Goal: Information Seeking & Learning: Learn about a topic

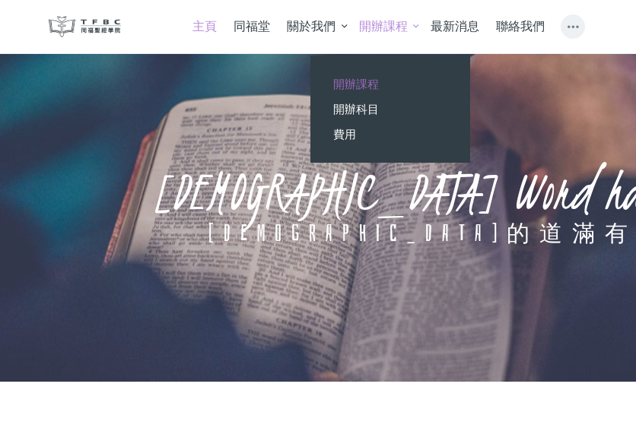
click at [375, 78] on span "開辦課程" at bounding box center [356, 84] width 46 height 14
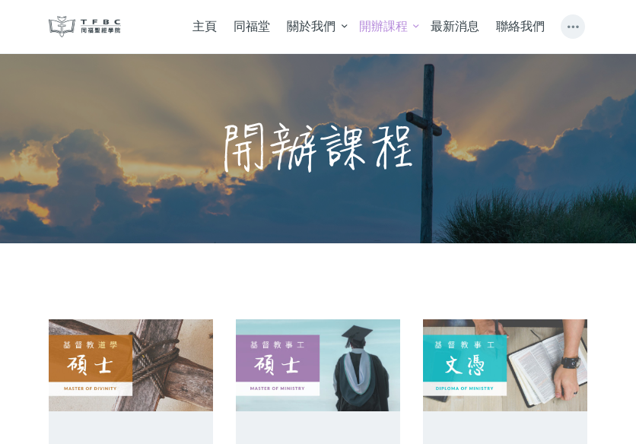
scroll to position [76, 0]
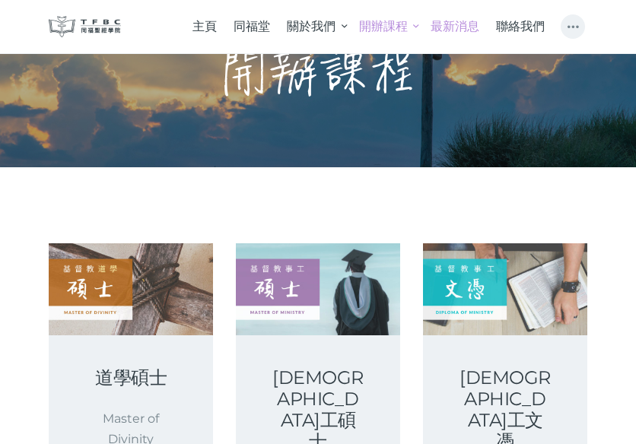
click at [470, 28] on span "最新消息" at bounding box center [455, 26] width 49 height 14
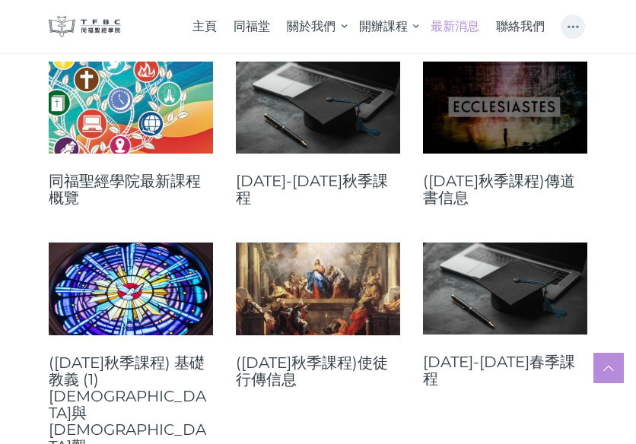
scroll to position [228, 0]
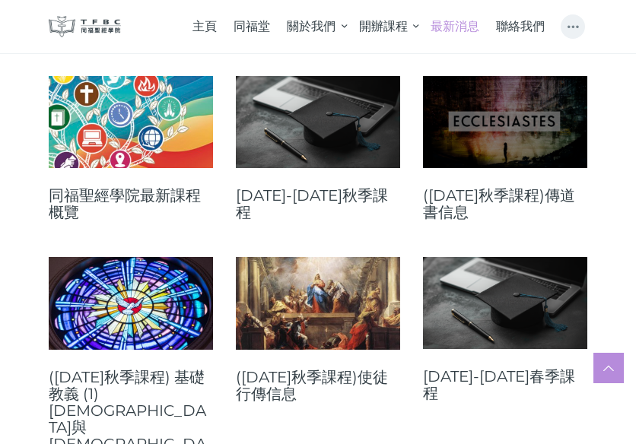
click at [506, 151] on link at bounding box center [505, 122] width 164 height 92
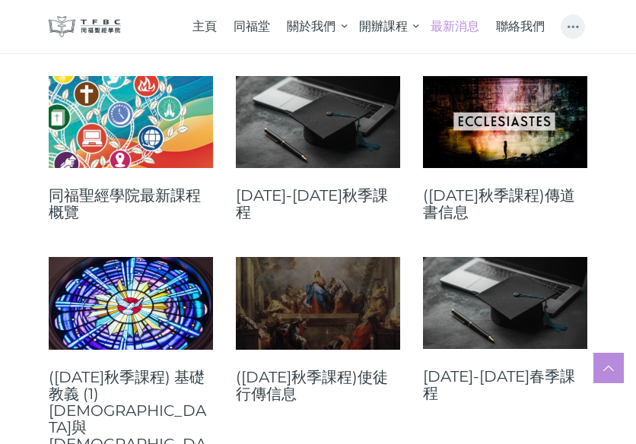
click at [353, 333] on link at bounding box center [318, 303] width 164 height 92
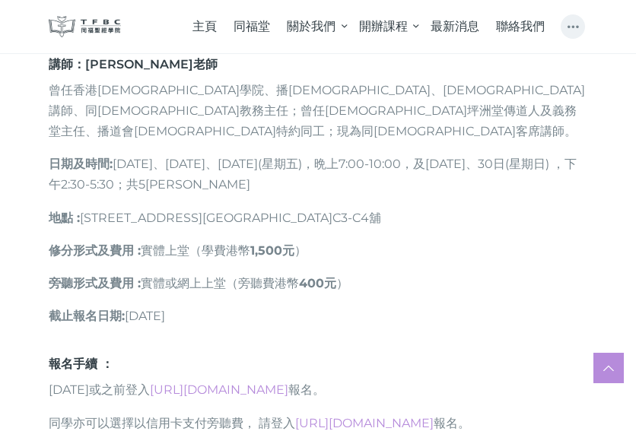
scroll to position [685, 0]
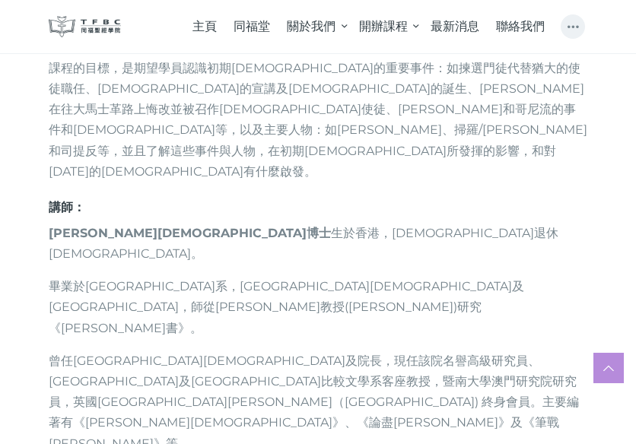
scroll to position [913, 0]
